Goal: Task Accomplishment & Management: Manage account settings

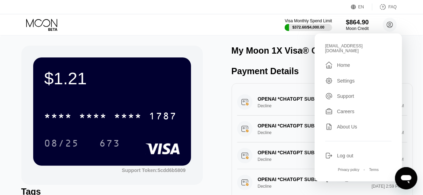
click at [346, 153] on div "Log out" at bounding box center [345, 156] width 16 height 6
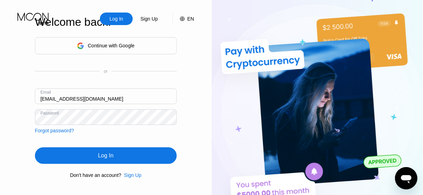
click at [90, 93] on input "v-22.07@inbox.lv" at bounding box center [106, 97] width 142 height 16
paste input "kot-06.08"
type input "kot-06.08@inbox.lv"
click at [104, 157] on div "Log In" at bounding box center [105, 155] width 15 height 7
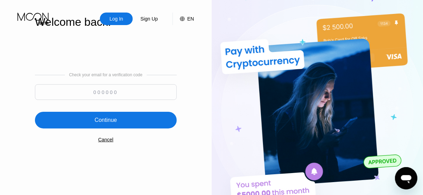
click at [106, 95] on input at bounding box center [106, 92] width 142 height 16
type input "543595"
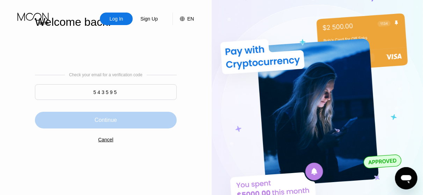
click at [104, 115] on div "Continue" at bounding box center [106, 120] width 142 height 17
